Goal: Task Accomplishment & Management: Manage account settings

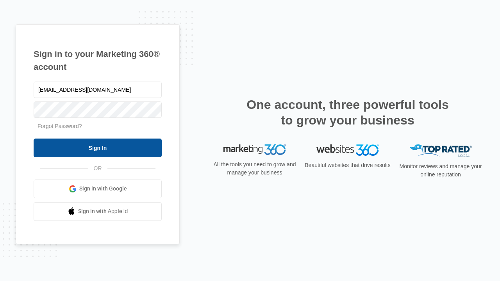
click at [98, 148] on input "Sign In" at bounding box center [98, 148] width 128 height 19
